Goal: Task Accomplishment & Management: Use online tool/utility

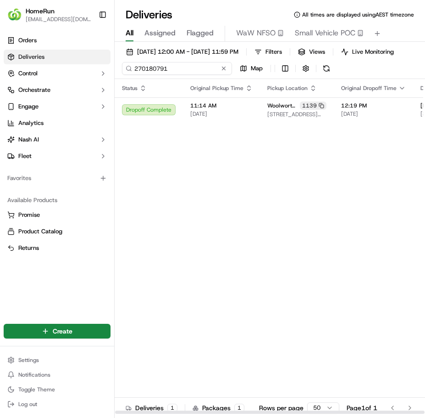
click at [182, 75] on input "270180791" at bounding box center [177, 68] width 110 height 13
paste input "24625"
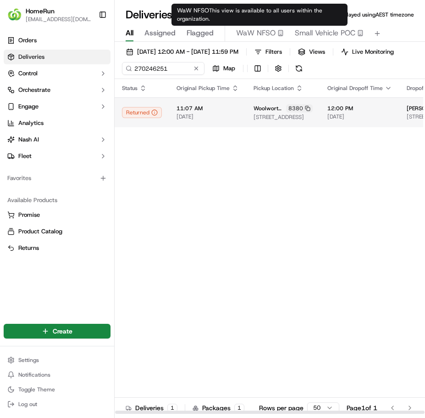
click at [229, 112] on span "11:07 AM" at bounding box center [208, 108] width 62 height 7
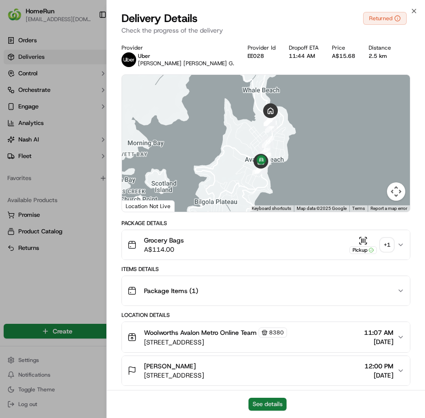
click at [283, 404] on button "See details" at bounding box center [268, 403] width 38 height 13
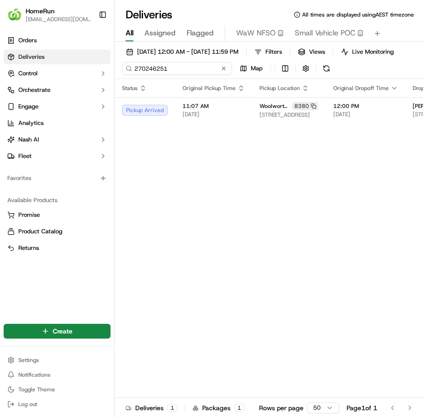
click at [181, 74] on input "270246251" at bounding box center [177, 68] width 110 height 13
paste input "69407306"
type input "269407306"
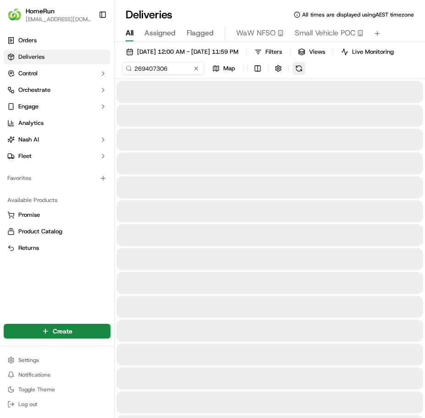
click at [329, 78] on div "[DATE] 12:00 AM - [DATE] 11:59 PM Filters Views Live Monitoring 269407306 Map" at bounding box center [270, 61] width 311 height 33
click at [299, 75] on button at bounding box center [299, 68] width 13 height 13
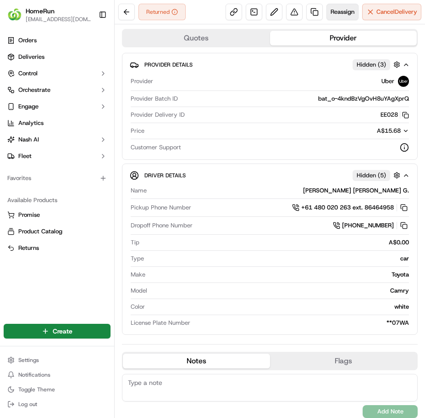
click at [331, 13] on span "Reassign" at bounding box center [343, 12] width 24 height 8
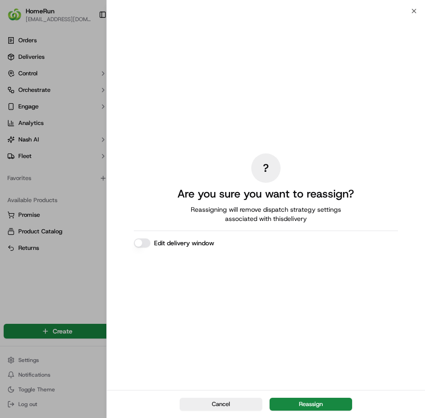
click at [316, 402] on button "Reassign" at bounding box center [311, 403] width 83 height 13
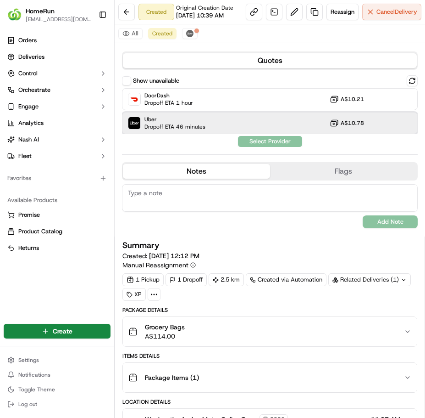
drag, startPoint x: 210, startPoint y: 144, endPoint x: 216, endPoint y: 145, distance: 5.5
click at [210, 134] on div "Uber Dropoff ETA 46 minutes A$10.78" at bounding box center [270, 123] width 296 height 22
click at [266, 147] on button "Assign Provider" at bounding box center [270, 141] width 65 height 11
